Goal: Task Accomplishment & Management: Complete application form

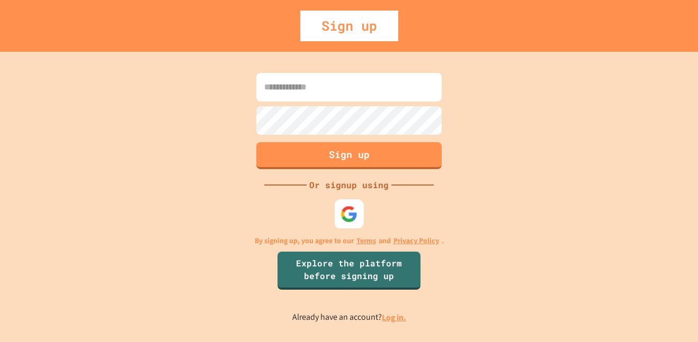
click at [347, 207] on img at bounding box center [348, 213] width 17 height 17
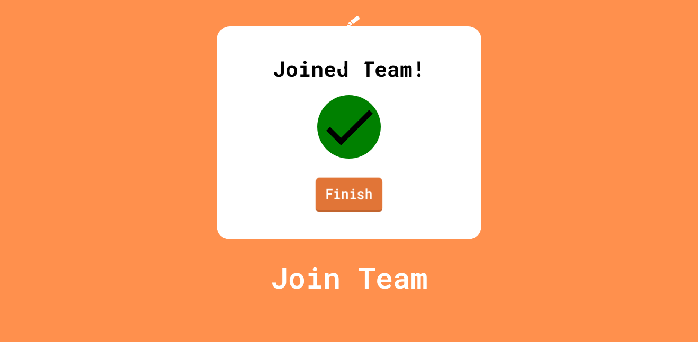
click at [341, 213] on link "Finish" at bounding box center [348, 195] width 67 height 35
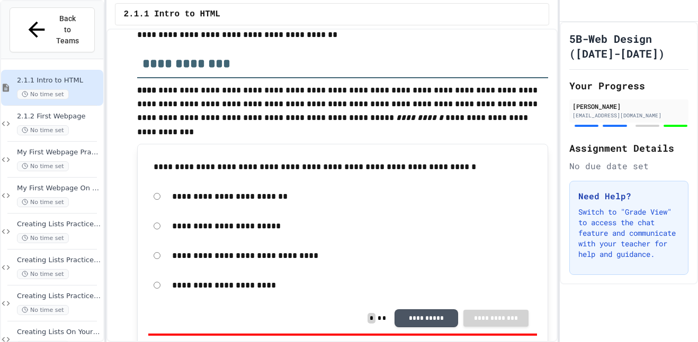
scroll to position [190, 0]
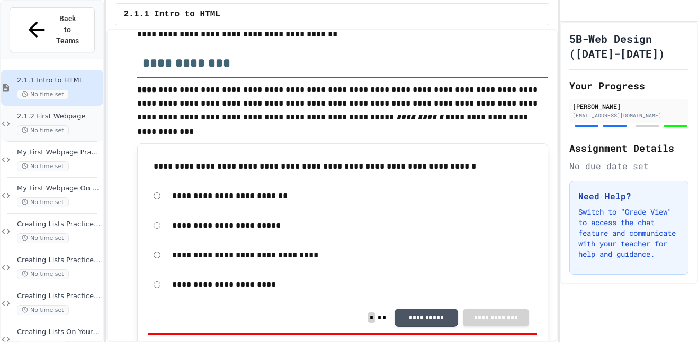
click at [41, 112] on span "2.1.2 First Webpage" at bounding box center [59, 116] width 84 height 9
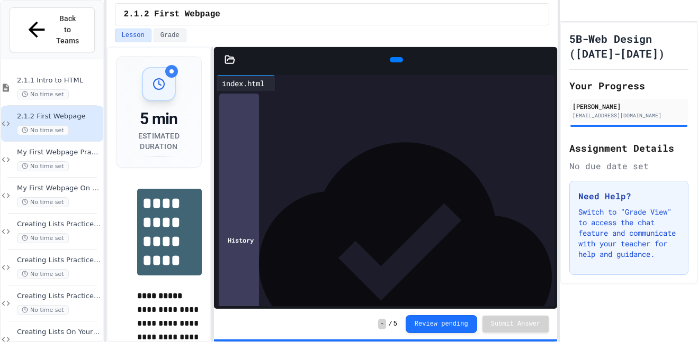
click at [395, 60] on icon at bounding box center [395, 60] width 0 height 0
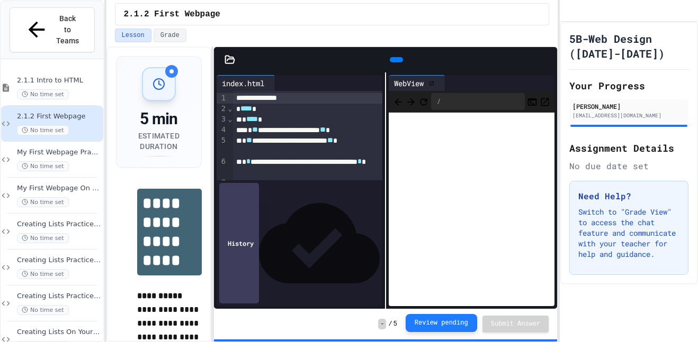
click at [421, 324] on button "Review pending" at bounding box center [440, 323] width 71 height 18
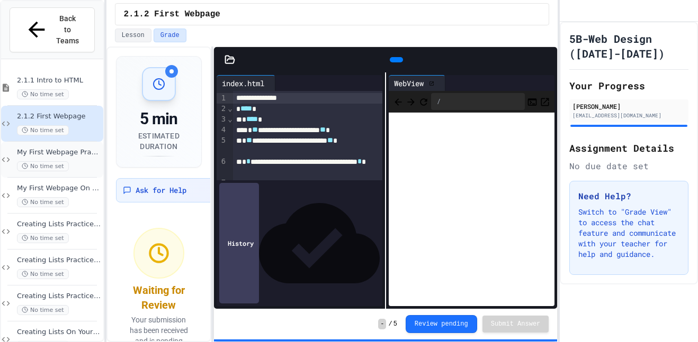
click at [56, 148] on span "My First Webpage Practice with Tags" at bounding box center [59, 152] width 84 height 9
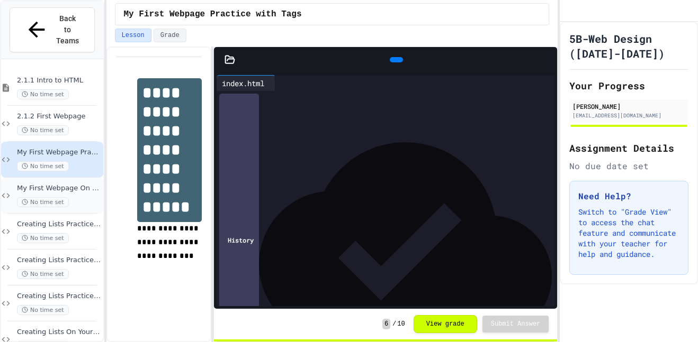
click at [55, 197] on span "No time set" at bounding box center [43, 202] width 52 height 10
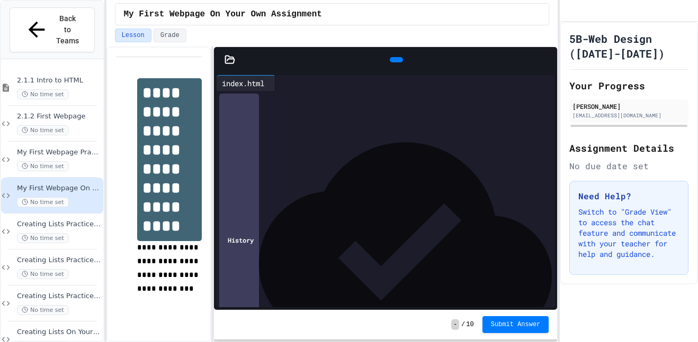
click at [290, 116] on div at bounding box center [394, 103] width 322 height 25
click at [268, 101] on div at bounding box center [394, 98] width 322 height 11
click at [510, 328] on span "Submit Answer" at bounding box center [516, 324] width 50 height 8
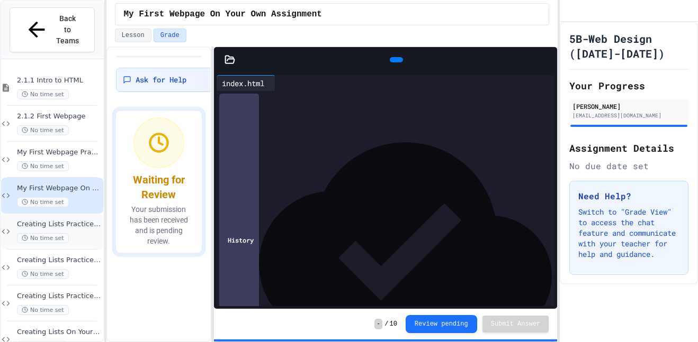
click at [64, 220] on span "Creating Lists Practice Assignment 1" at bounding box center [59, 224] width 84 height 9
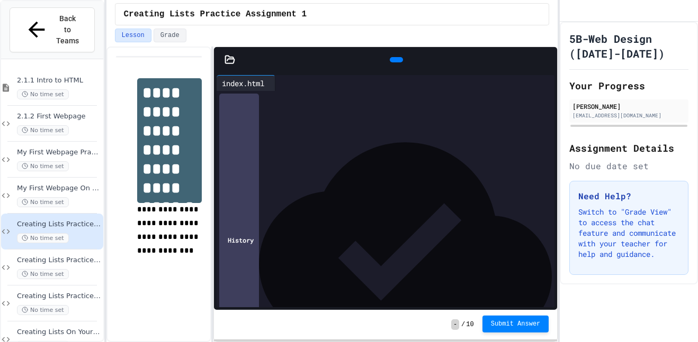
click at [502, 330] on button "Submit Answer" at bounding box center [515, 324] width 67 height 17
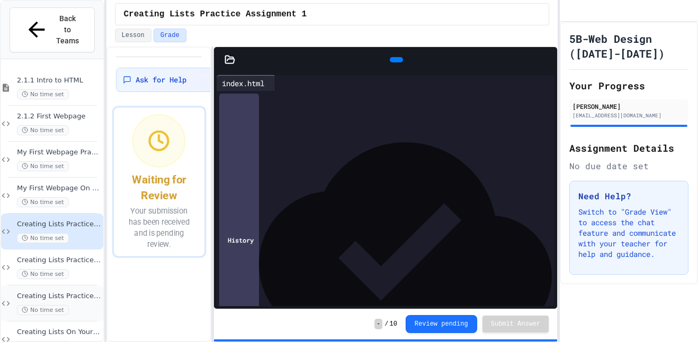
click at [47, 292] on div "Creating Lists Practice Assignment 3 No time set" at bounding box center [59, 303] width 84 height 23
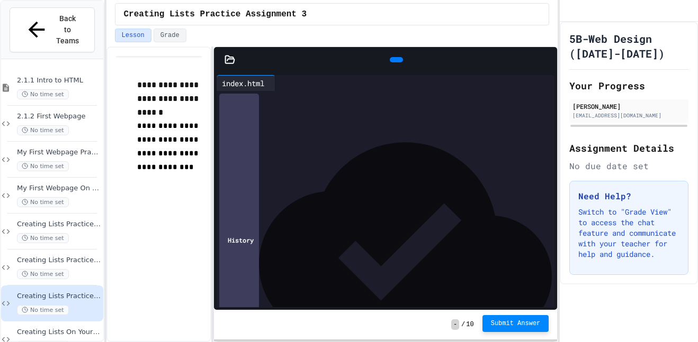
click at [501, 322] on span "Submit Answer" at bounding box center [516, 324] width 50 height 8
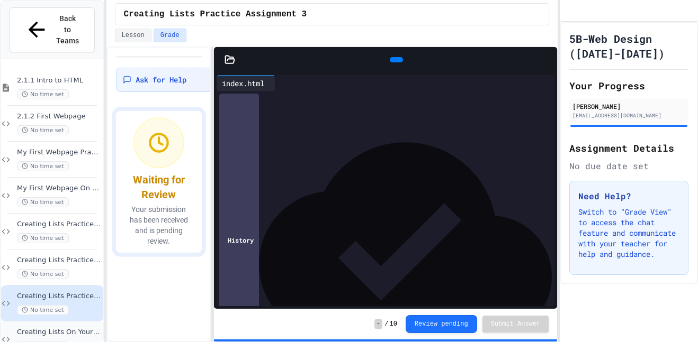
click at [78, 341] on div "No time set" at bounding box center [59, 346] width 84 height 10
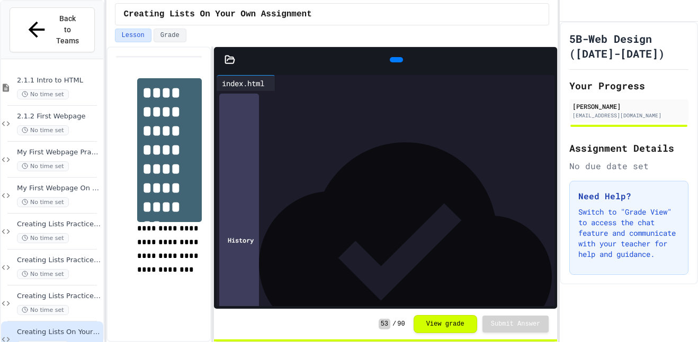
scroll to position [1, 0]
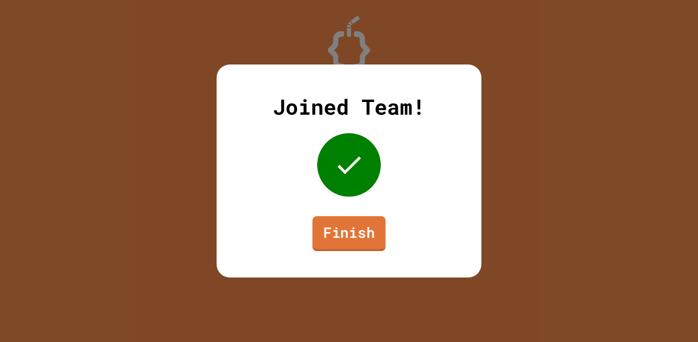
click at [341, 225] on link "Finish" at bounding box center [348, 233] width 73 height 35
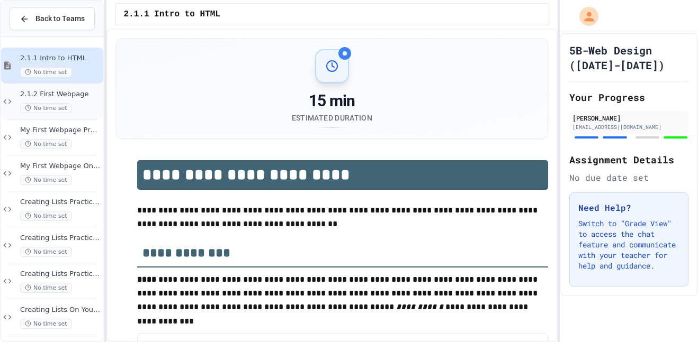
click at [69, 110] on div "No time set" at bounding box center [60, 108] width 81 height 10
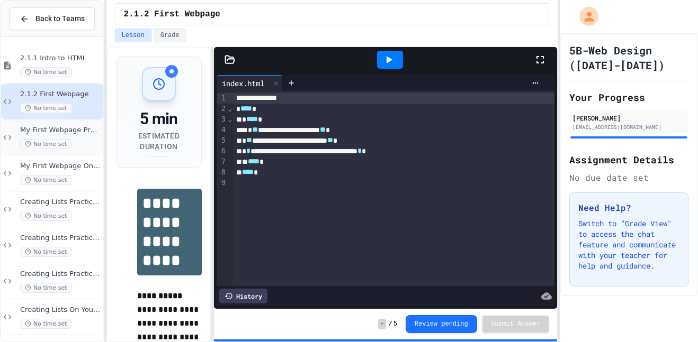
click at [75, 142] on div "No time set" at bounding box center [60, 144] width 81 height 10
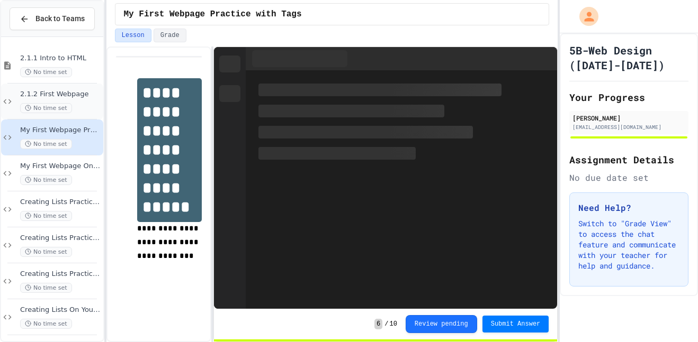
click at [61, 105] on span "No time set" at bounding box center [46, 108] width 52 height 10
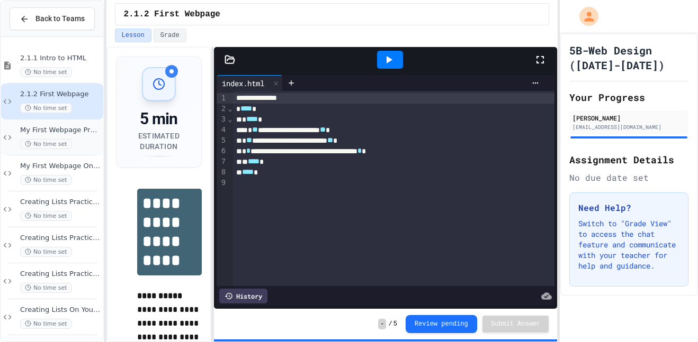
click at [34, 146] on span "No time set" at bounding box center [46, 144] width 52 height 10
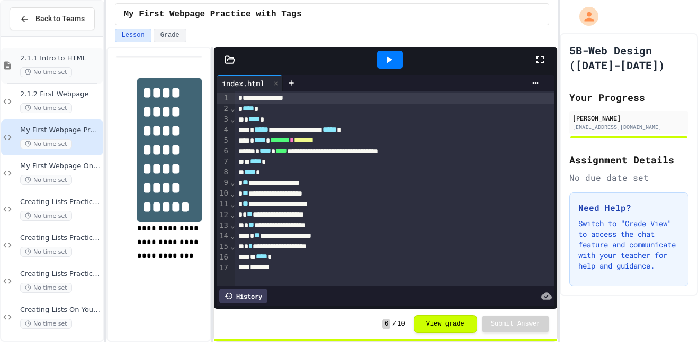
click at [79, 53] on div "2.1.1 Intro to HTML No time set" at bounding box center [52, 66] width 102 height 36
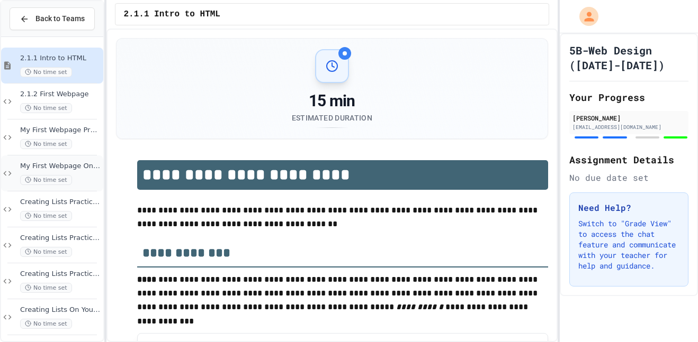
click at [82, 167] on span "My First Webpage On Your Own Assignment" at bounding box center [60, 166] width 81 height 9
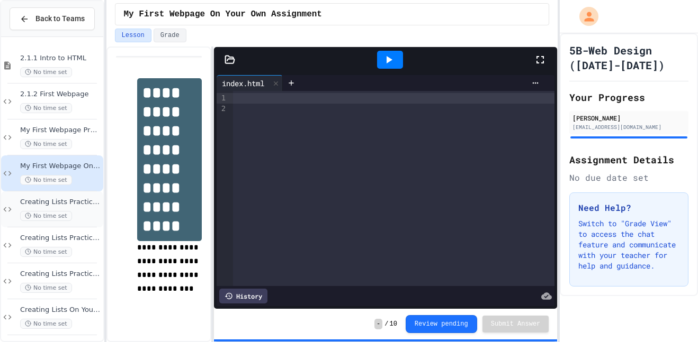
click at [76, 201] on span "Creating Lists Practice Assignment 1" at bounding box center [60, 202] width 81 height 9
